Goal: Find specific page/section: Find specific page/section

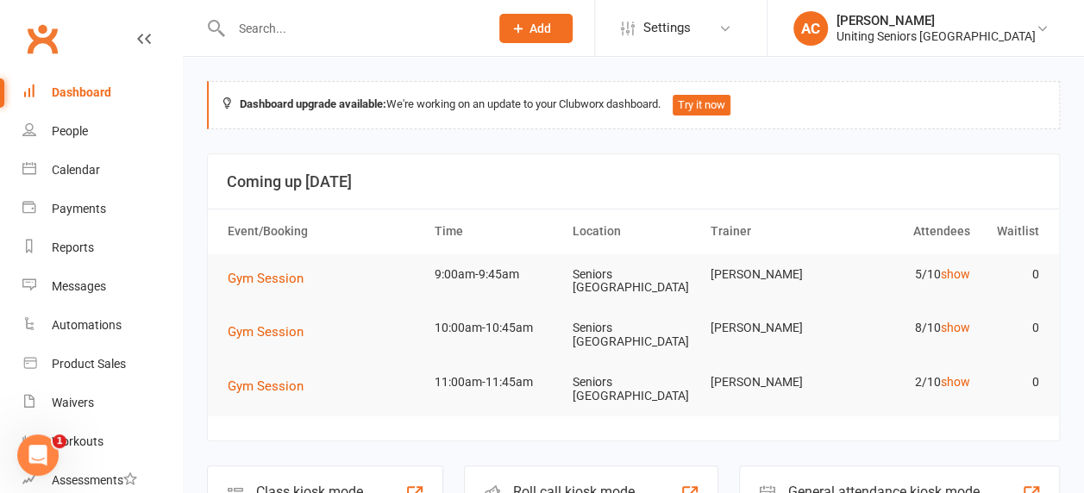
click at [271, 34] on input "text" at bounding box center [351, 28] width 251 height 24
click at [917, 28] on div "Uniting Seniors [GEOGRAPHIC_DATA]" at bounding box center [935, 36] width 199 height 16
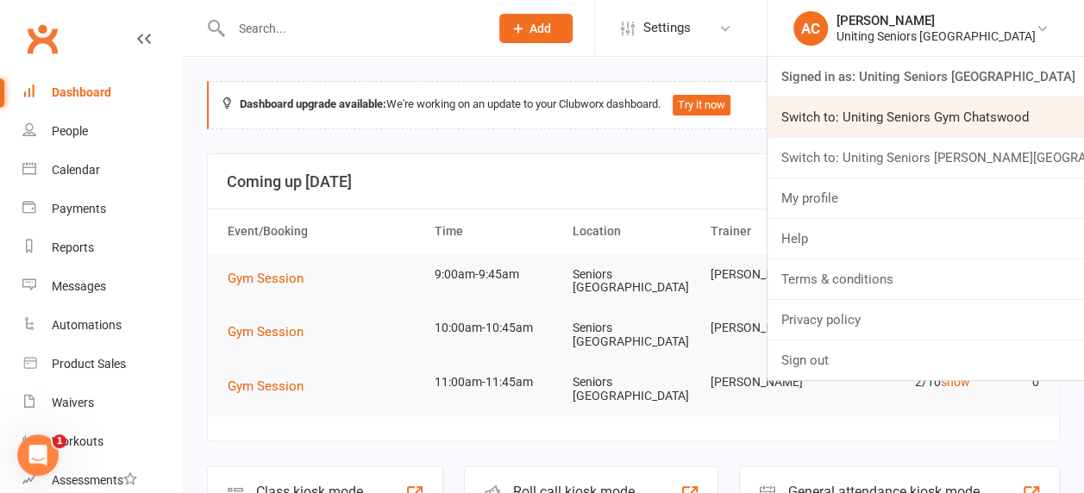
click at [934, 112] on link "Switch to: Uniting Seniors Gym Chatswood" at bounding box center [925, 117] width 316 height 40
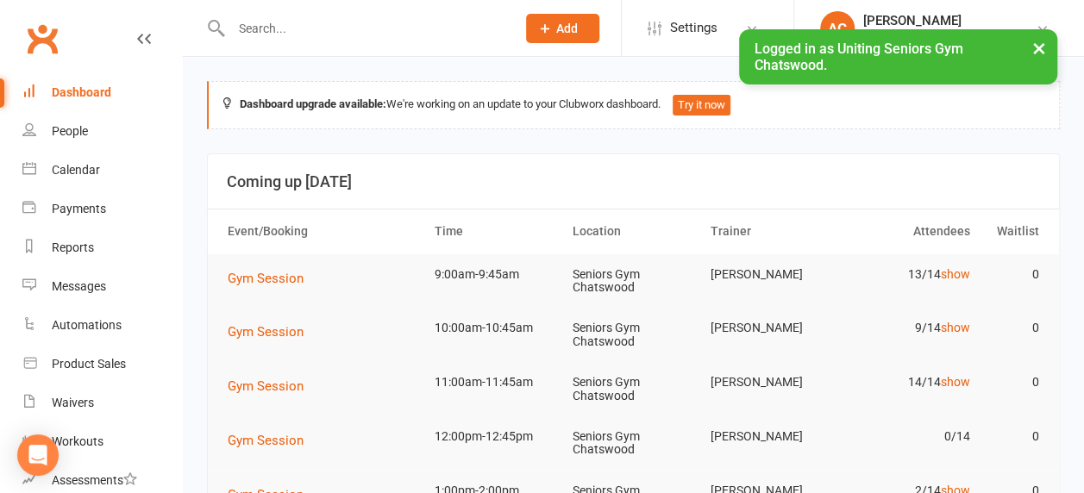
click at [331, 26] on input "text" at bounding box center [365, 28] width 278 height 24
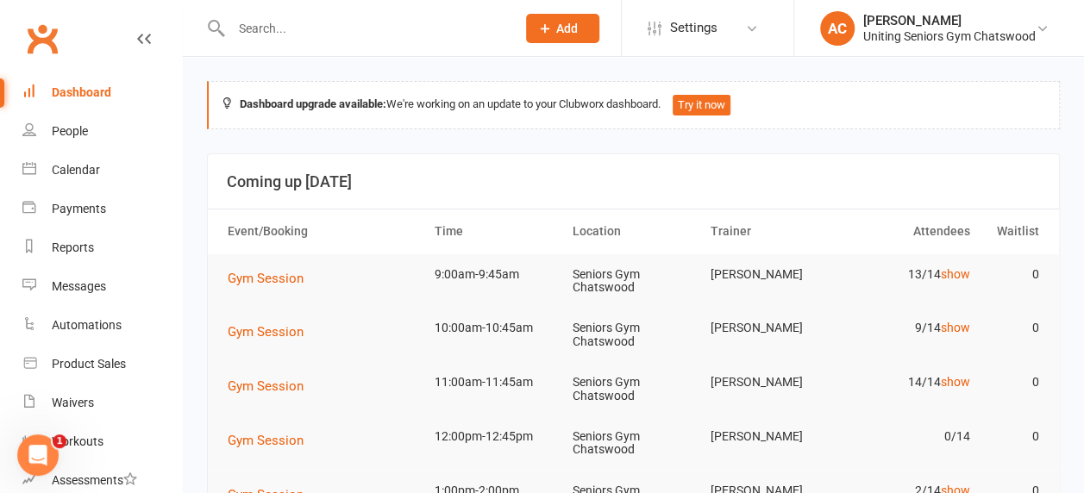
click at [328, 26] on input "text" at bounding box center [365, 28] width 278 height 24
click at [287, 31] on input "text" at bounding box center [365, 28] width 278 height 24
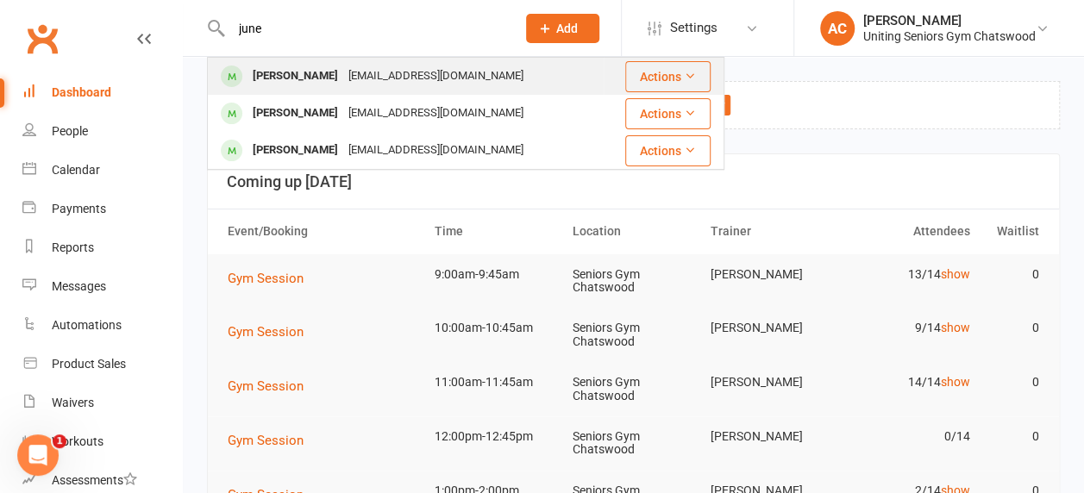
type input "june"
click at [343, 84] on div "junechng@hotmail.com" at bounding box center [435, 76] width 185 height 25
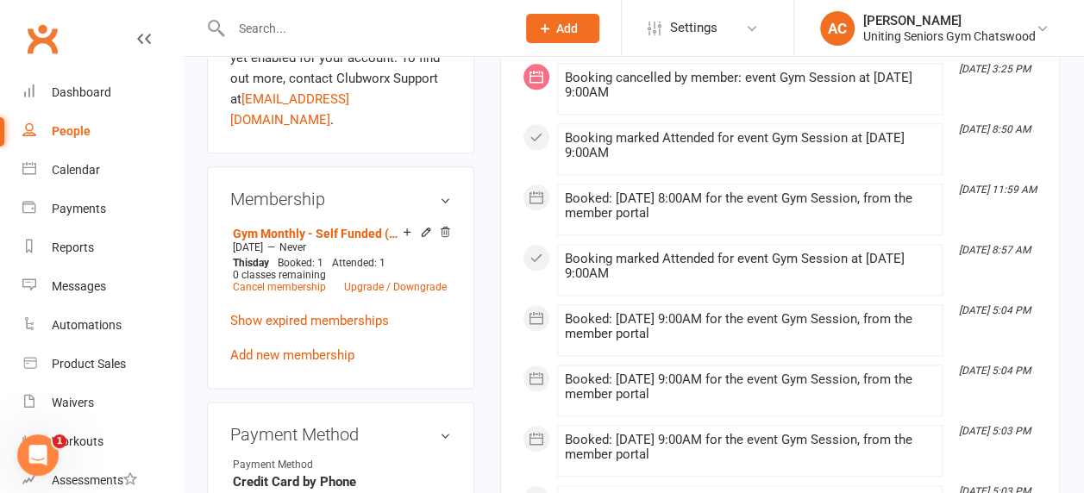
scroll to position [890, 0]
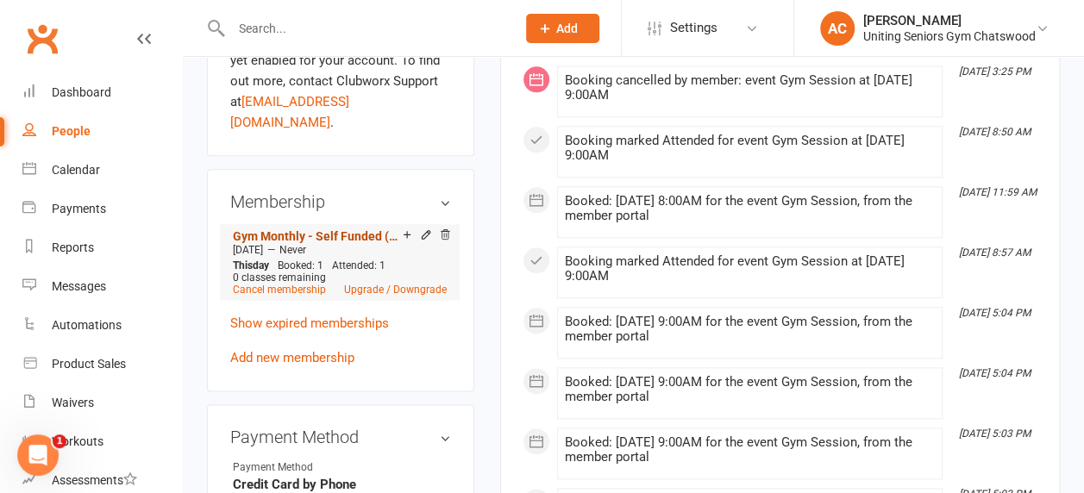
click at [324, 229] on link "Gym Monthly - Self Funded (Full)" at bounding box center [318, 236] width 170 height 14
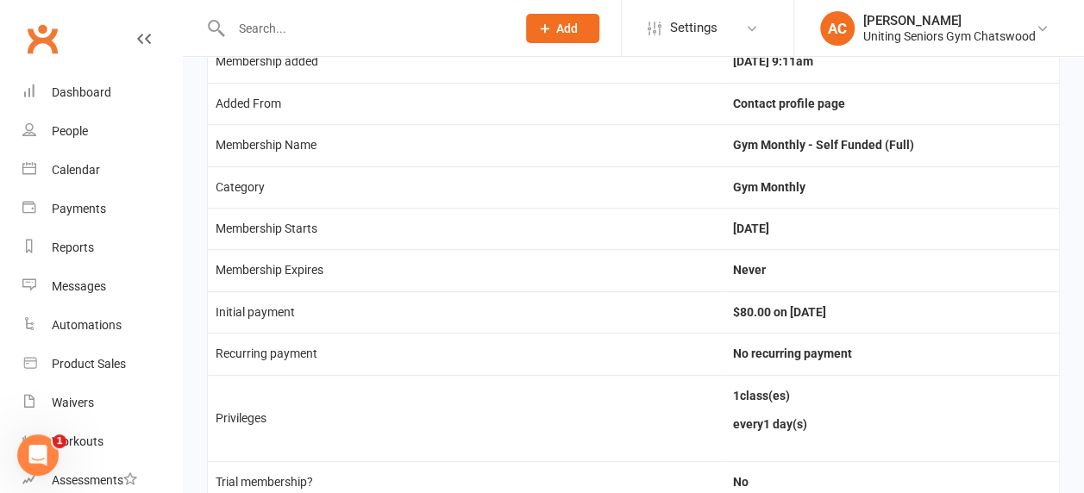
scroll to position [187, 0]
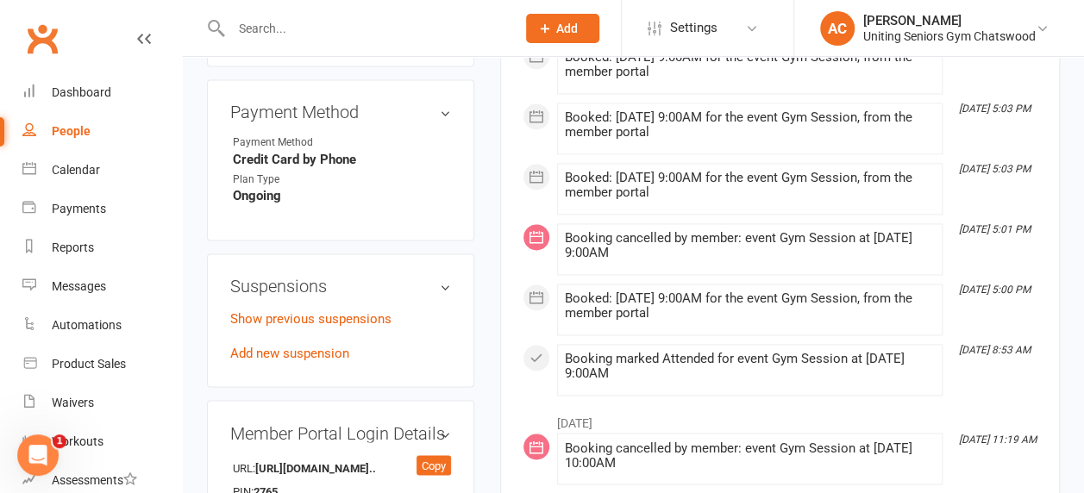
scroll to position [1219, 0]
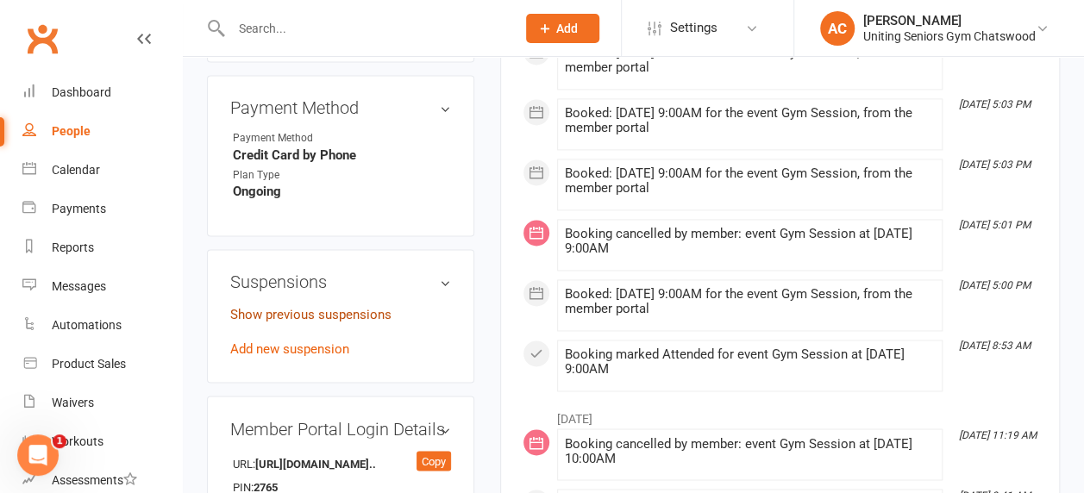
click at [367, 307] on link "Show previous suspensions" at bounding box center [310, 315] width 161 height 16
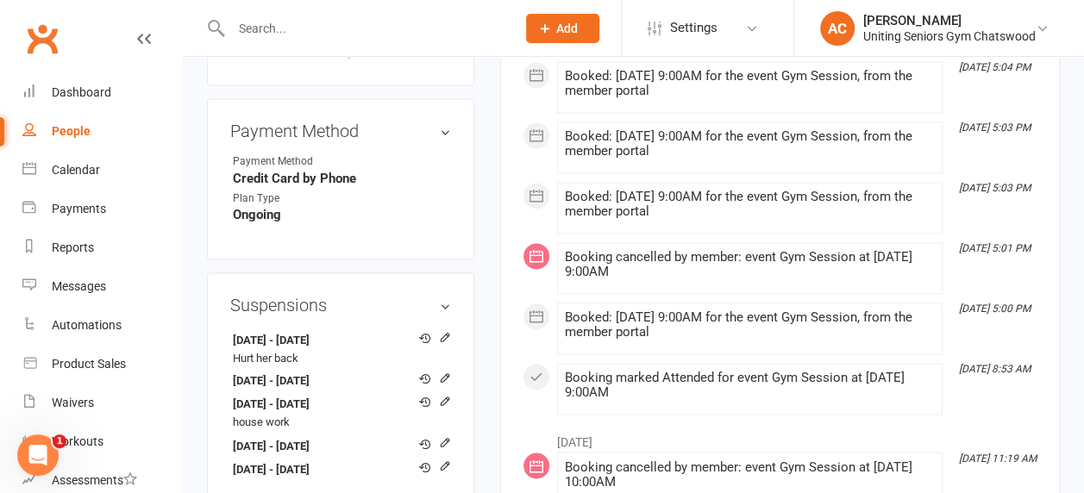
scroll to position [1195, 0]
